Goal: Check status: Check status

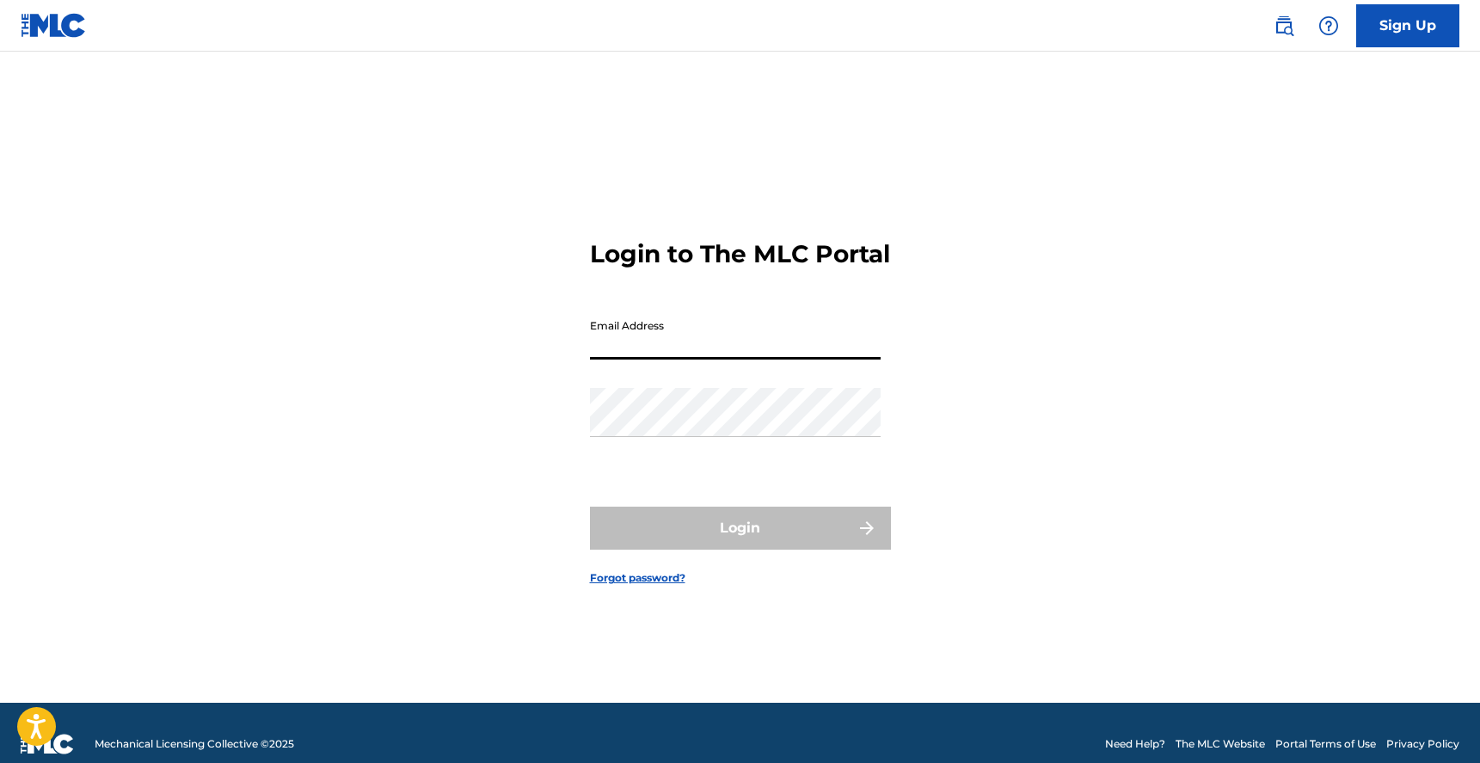
type input "[EMAIL_ADDRESS][DOMAIN_NAME]"
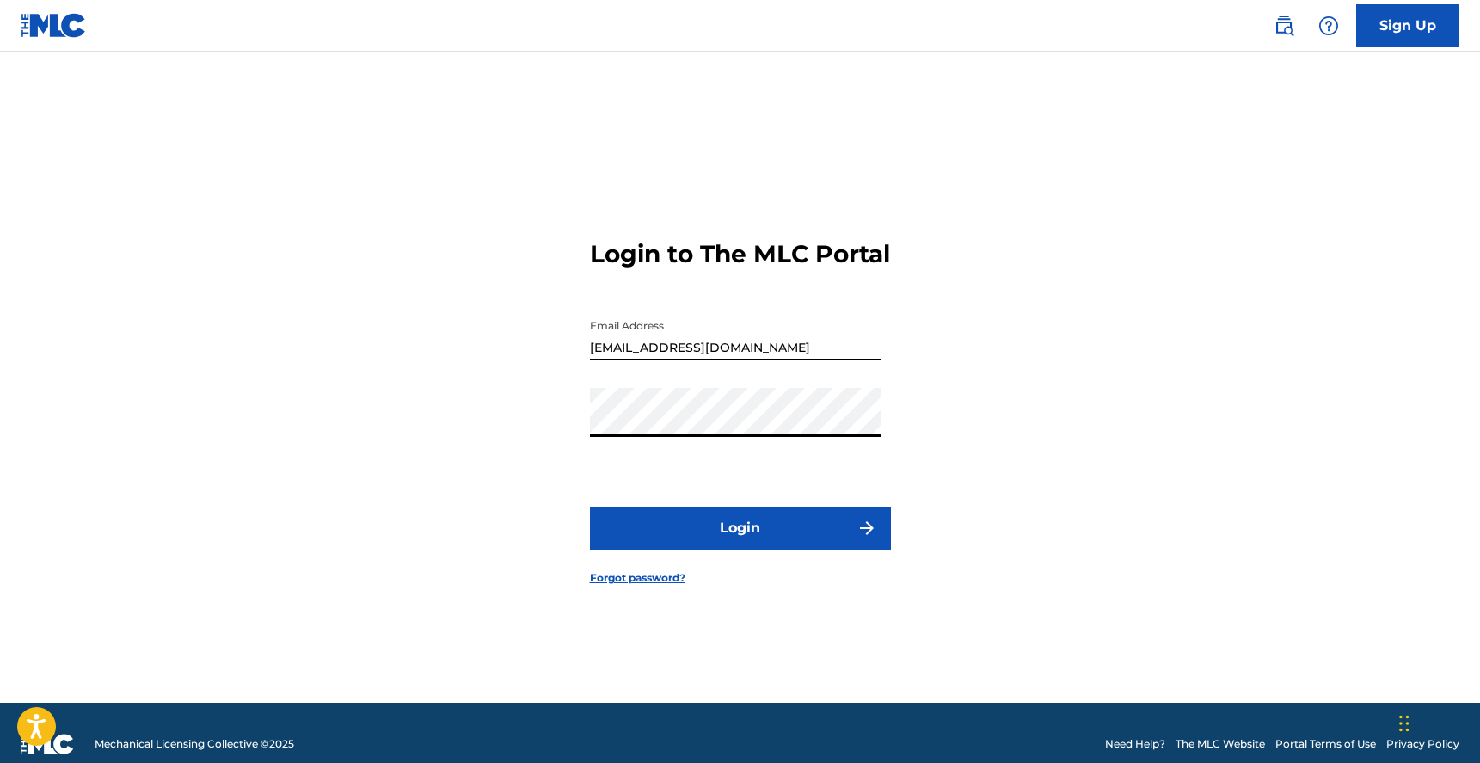
click at [759, 550] on button "Login" at bounding box center [740, 528] width 301 height 43
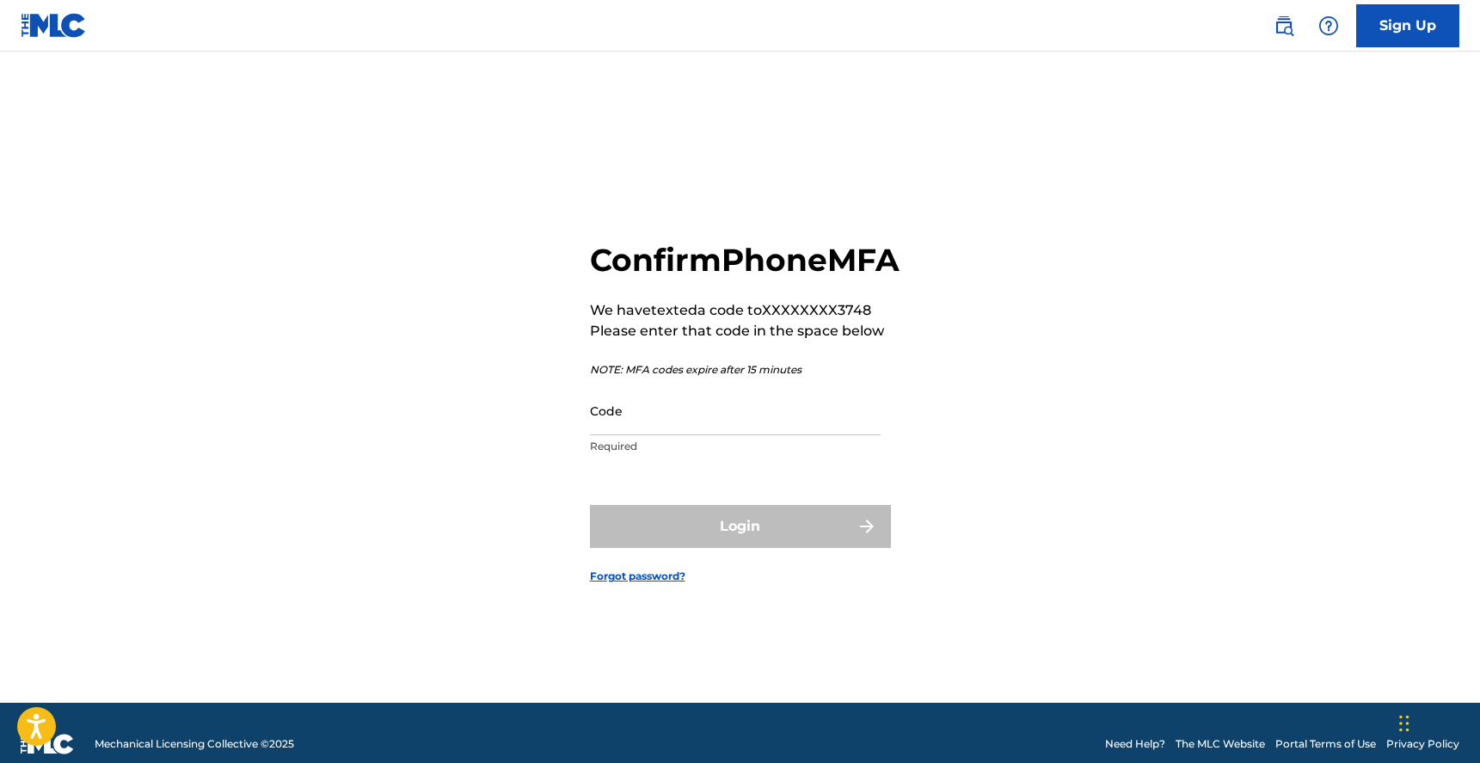
click at [714, 435] on input "Code" at bounding box center [735, 410] width 291 height 49
paste input "580115"
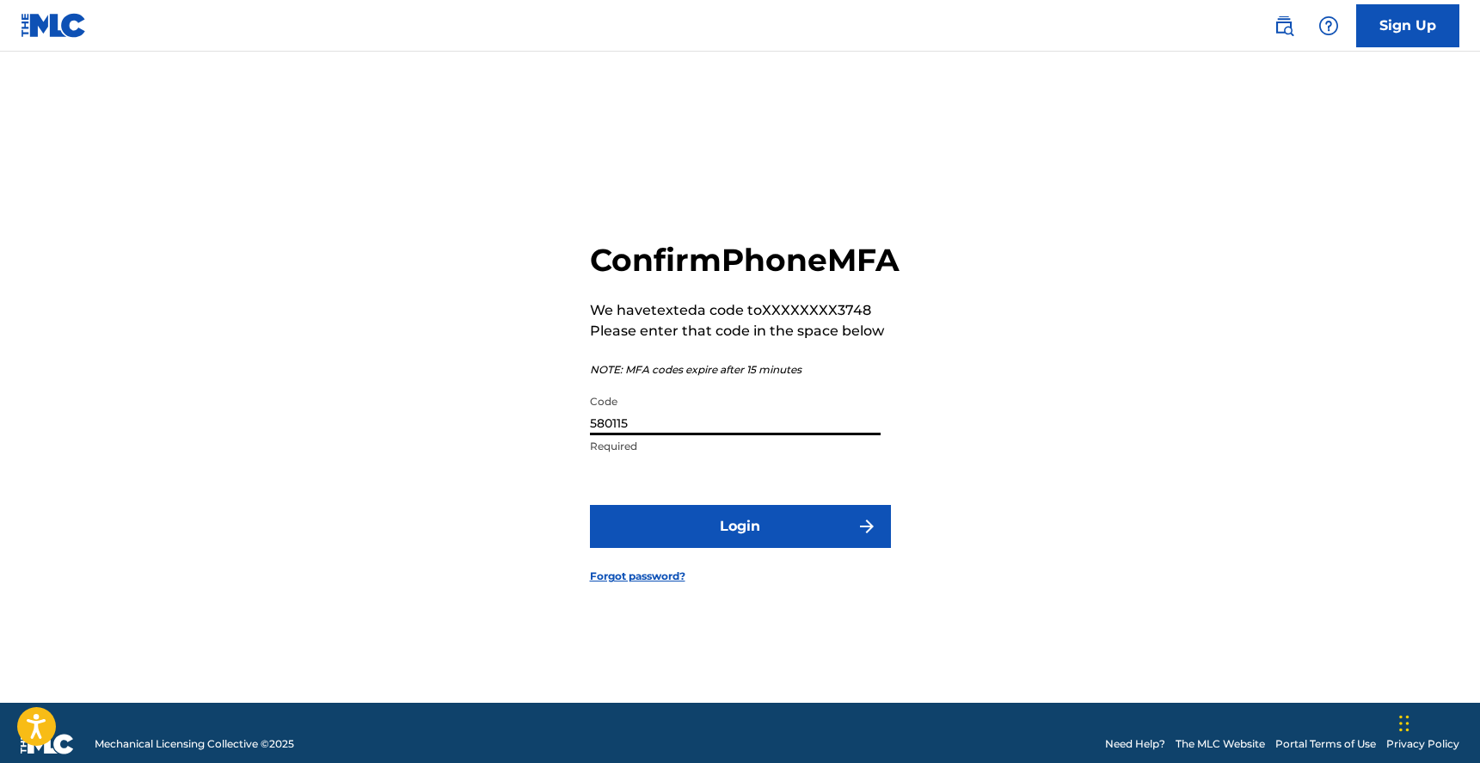
type input "580115"
click at [740, 545] on button "Login" at bounding box center [740, 526] width 301 height 43
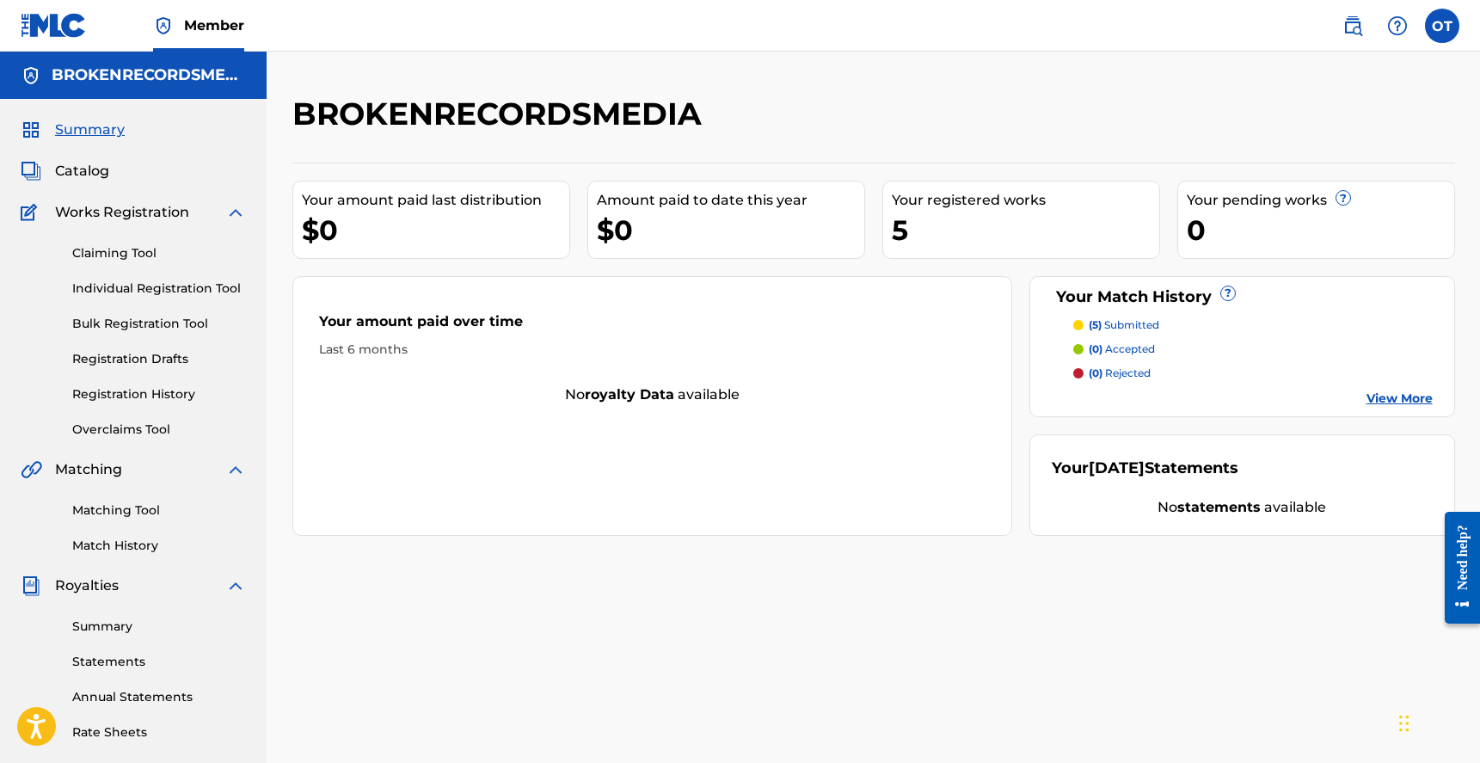
click at [1156, 323] on p "(5) submitted" at bounding box center [1124, 324] width 71 height 15
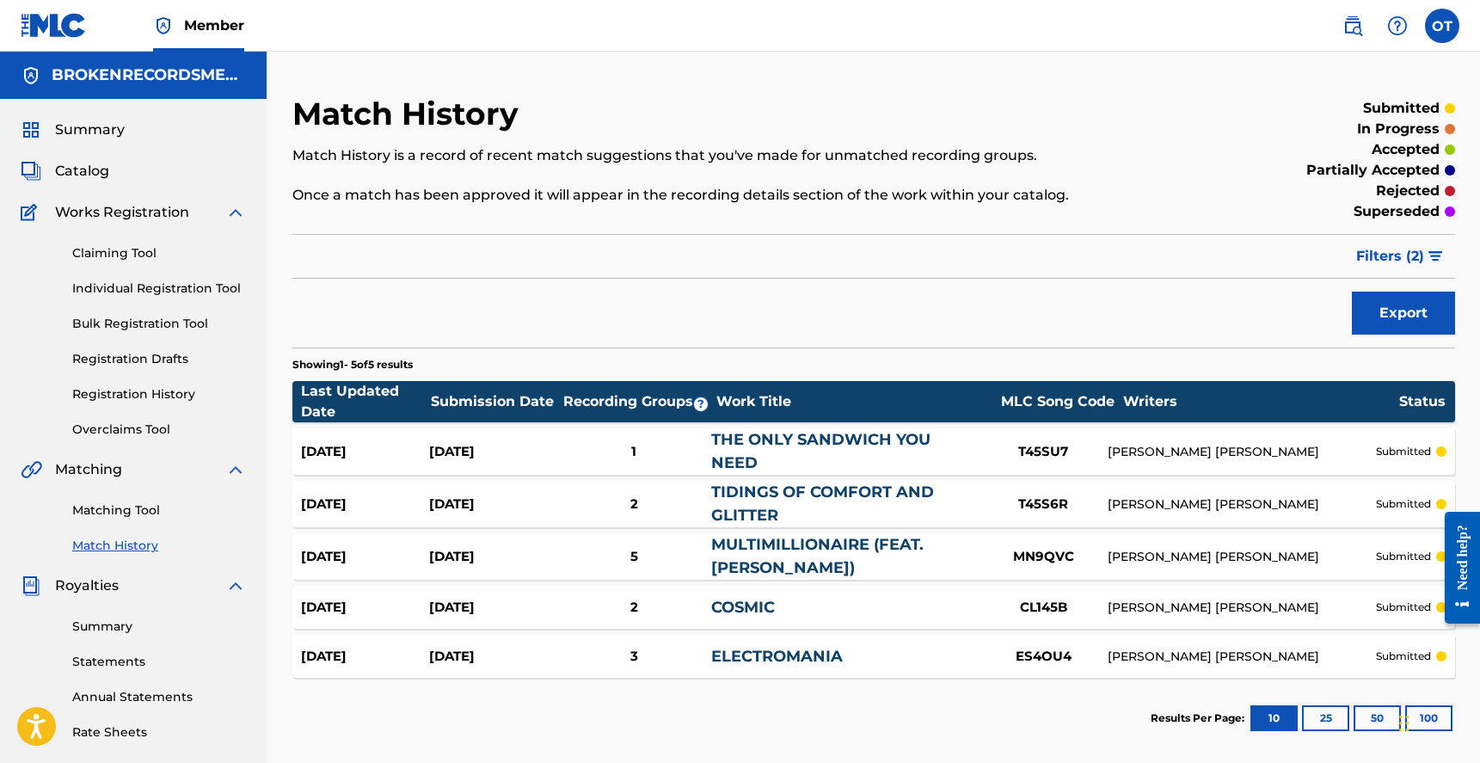
drag, startPoint x: 385, startPoint y: 449, endPoint x: 292, endPoint y: 454, distance: 93.0
click at [292, 454] on div "[DATE] [DATE] 1 THE ONLY SANDWICH YOU NEED T45SU7 [PERSON_NAME] [PERSON_NAME] s…" at bounding box center [873, 451] width 1163 height 46
